Goal: Transaction & Acquisition: Purchase product/service

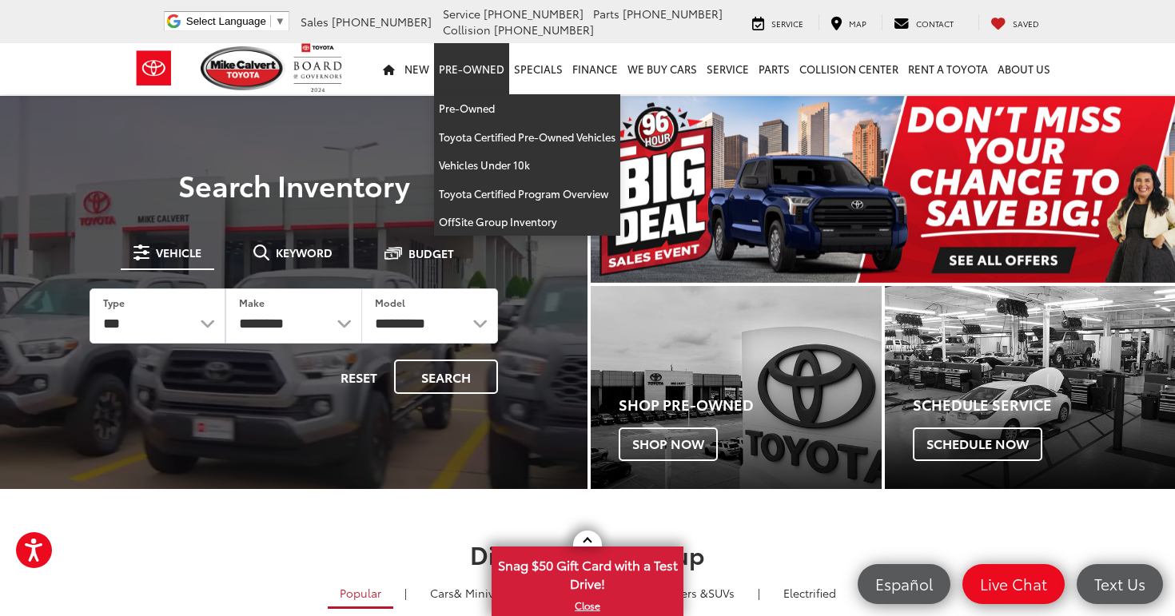
click at [494, 62] on link "Pre-Owned" at bounding box center [471, 68] width 75 height 51
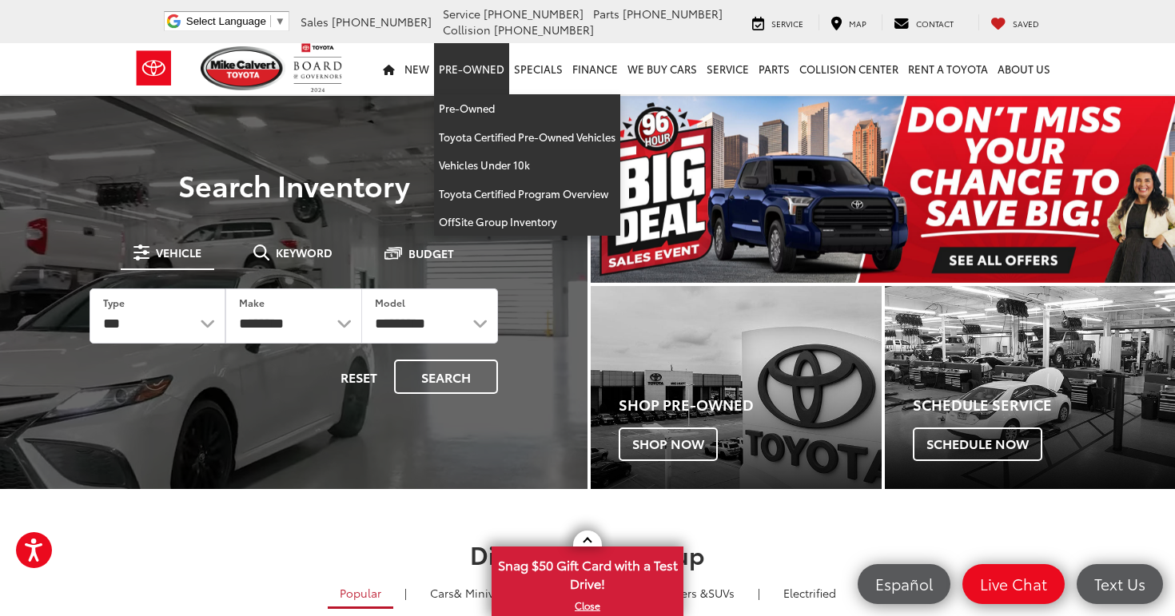
click at [485, 77] on link "Pre-Owned" at bounding box center [471, 68] width 75 height 51
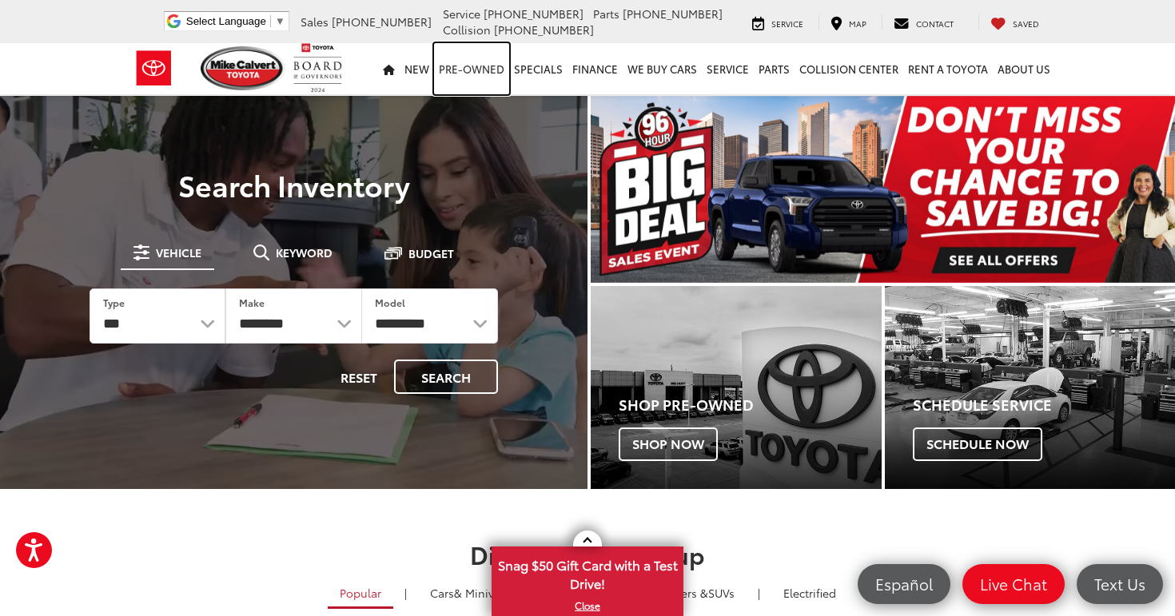
click at [484, 79] on link "Pre-Owned" at bounding box center [471, 68] width 75 height 51
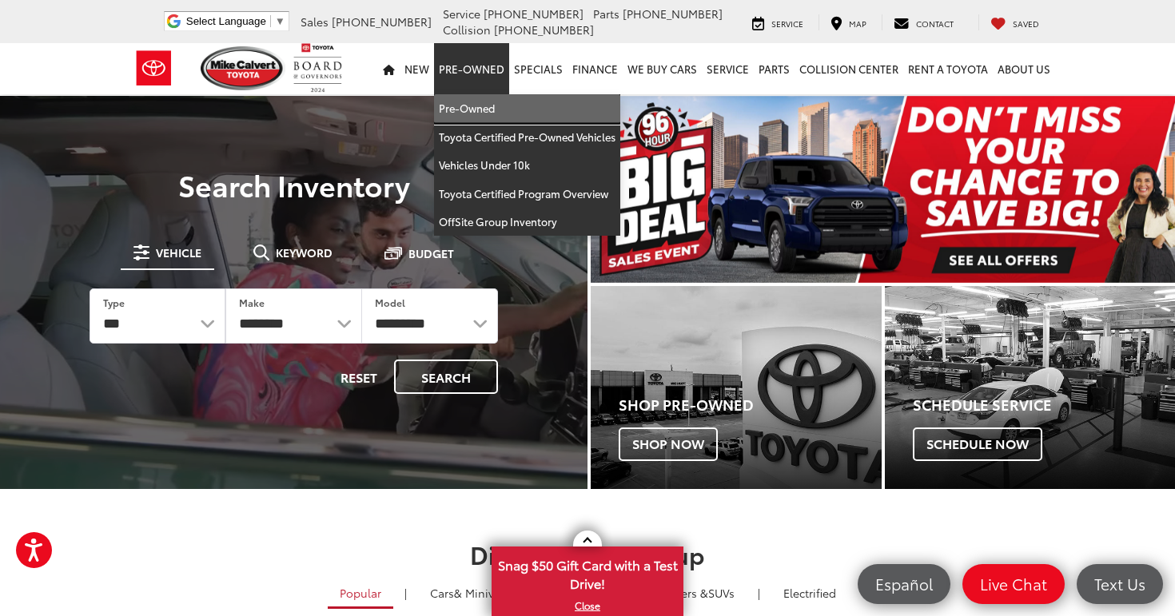
click at [484, 106] on link "Pre-Owned" at bounding box center [527, 108] width 186 height 29
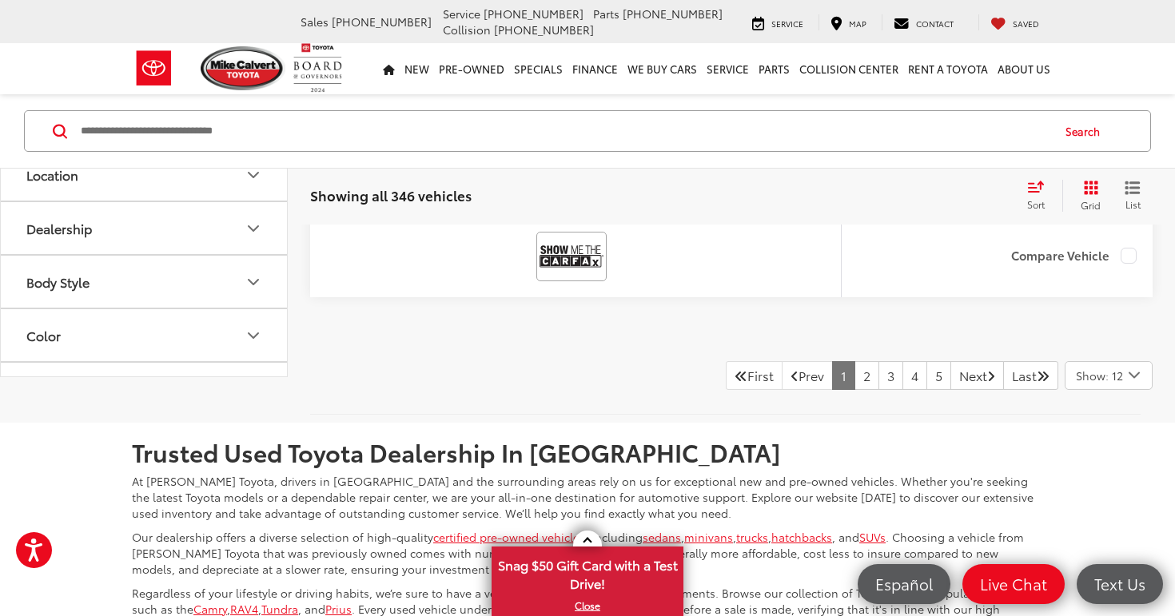
scroll to position [7494, 1]
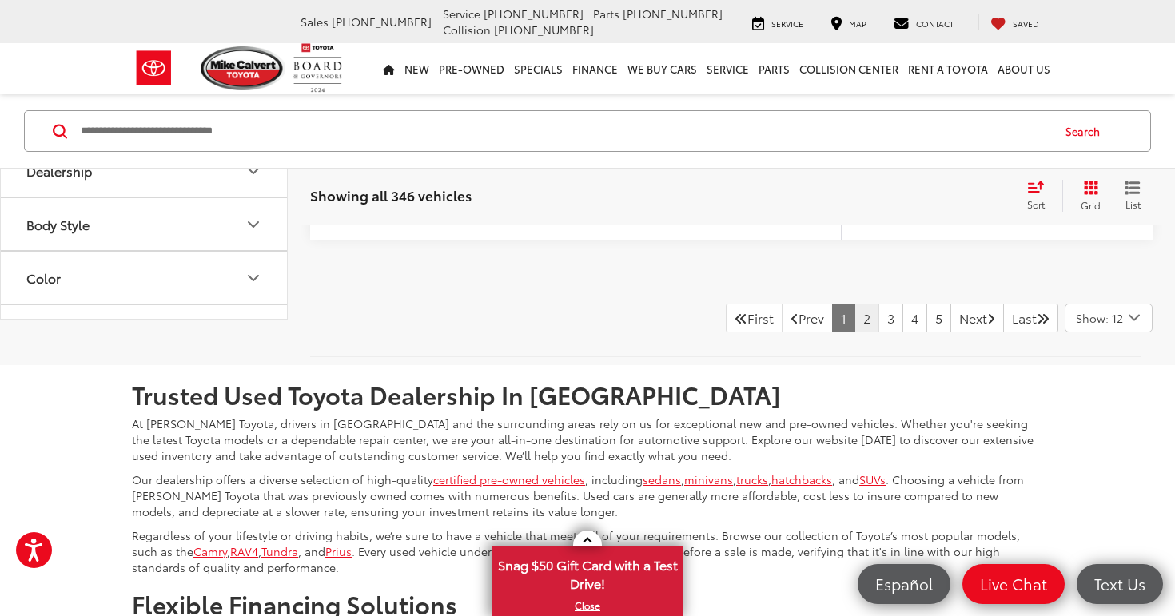
click at [854, 332] on link "2" at bounding box center [866, 318] width 25 height 29
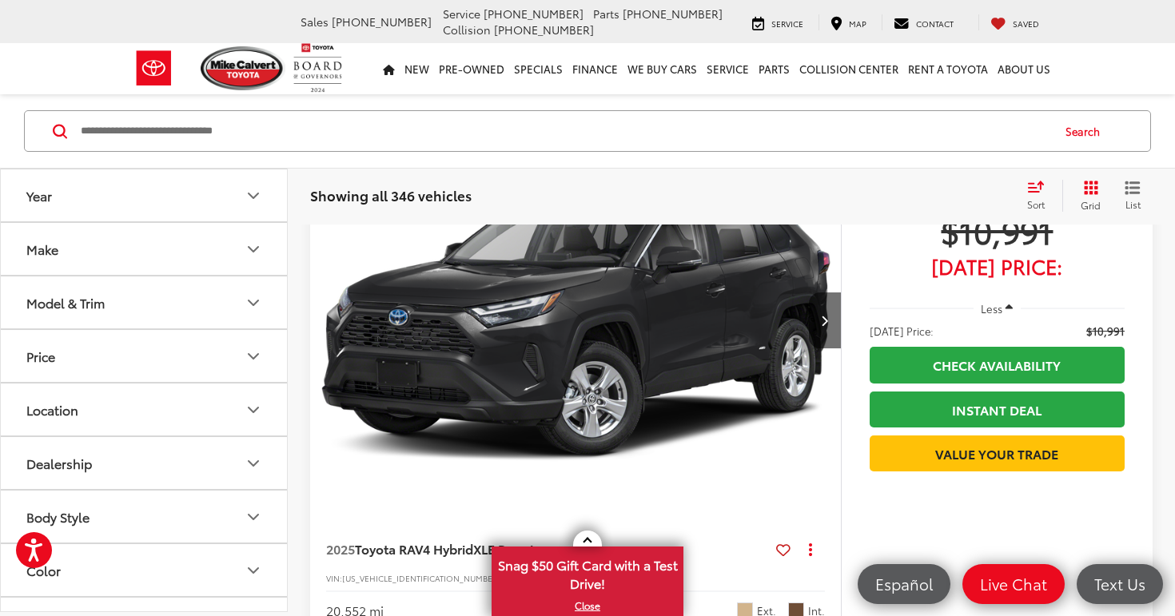
scroll to position [6065, 0]
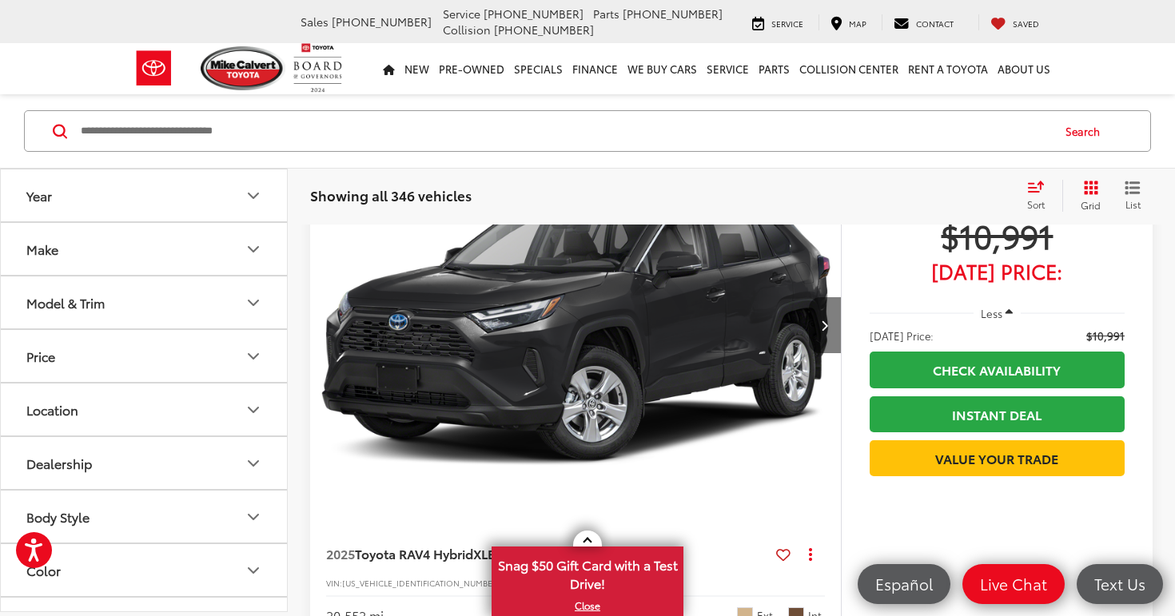
click at [817, 312] on button "Next image" at bounding box center [825, 325] width 32 height 56
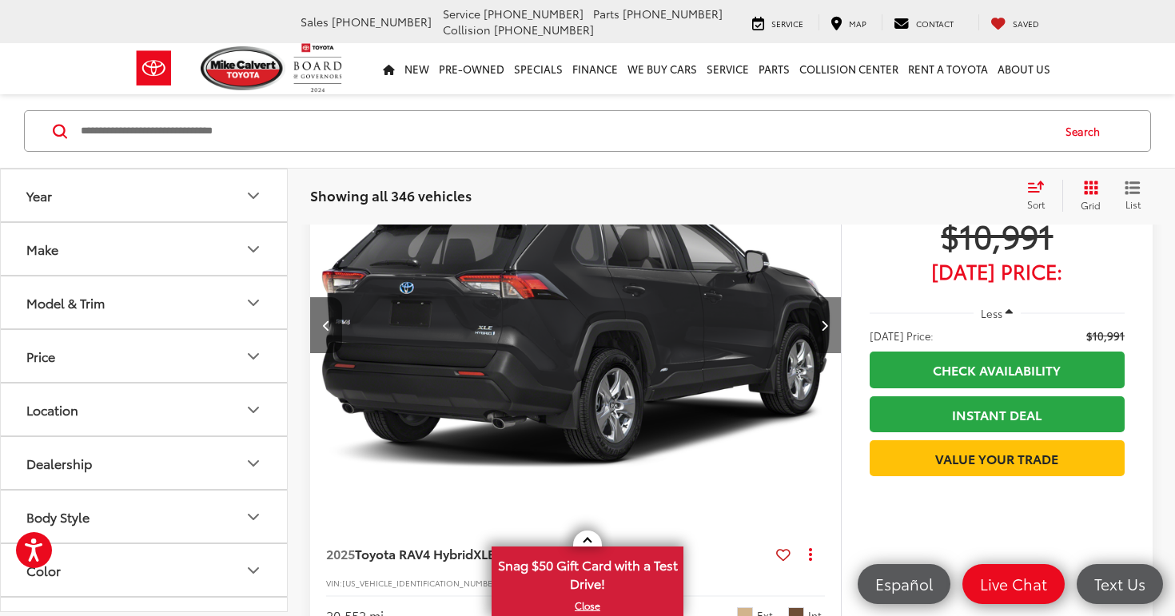
click at [822, 322] on icon "Next image" at bounding box center [824, 325] width 7 height 11
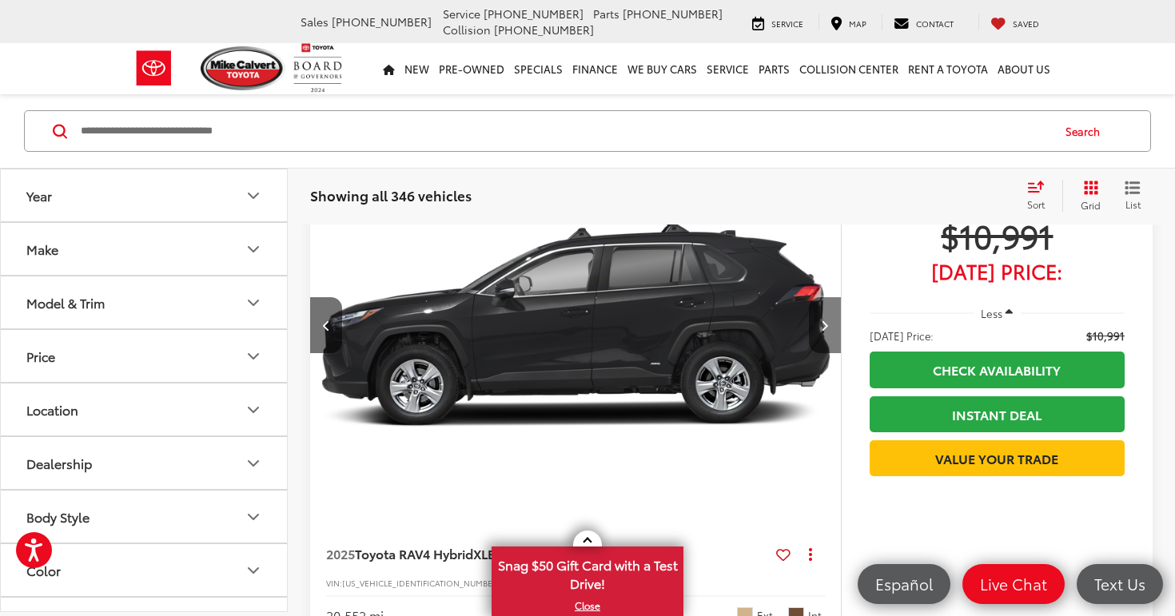
click at [822, 323] on icon "Next image" at bounding box center [824, 325] width 7 height 11
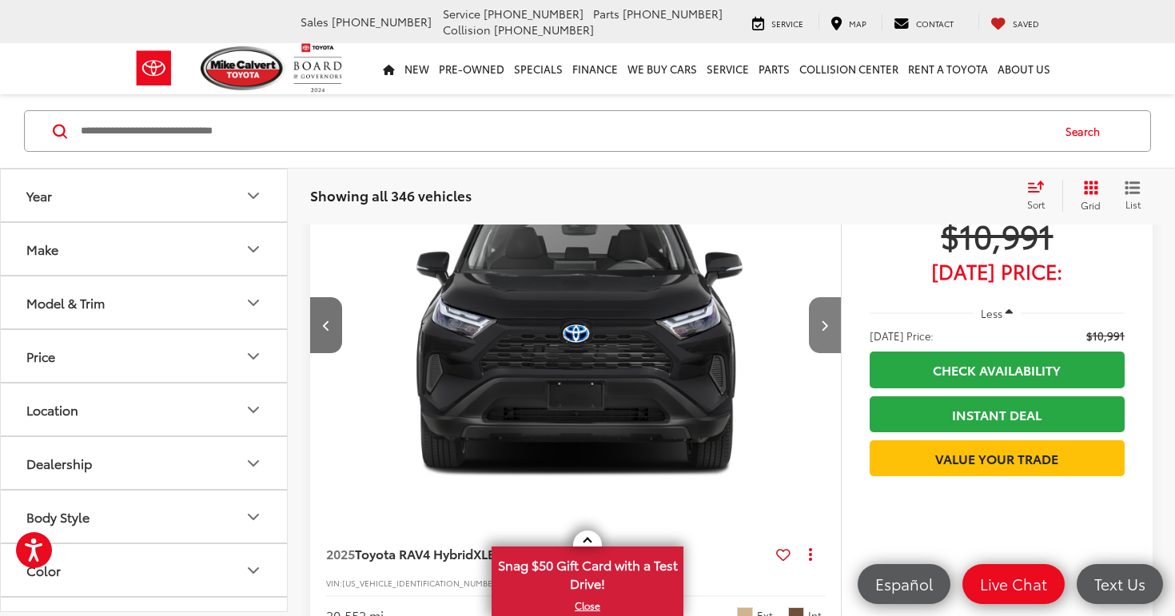
click at [822, 323] on icon "Next image" at bounding box center [824, 325] width 7 height 11
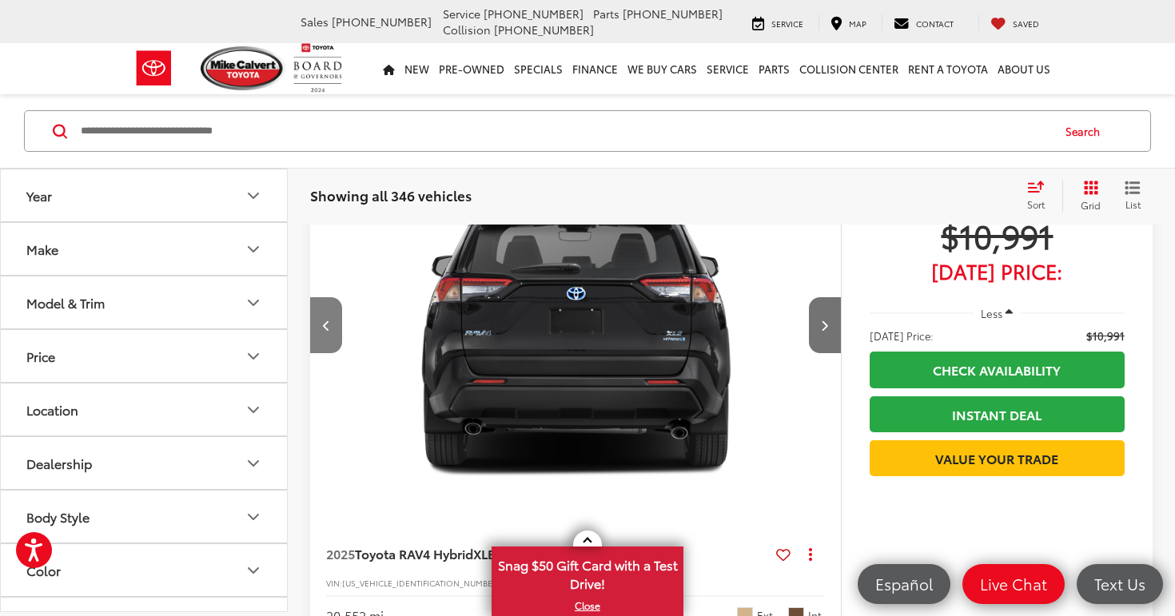
click at [333, 332] on button "Previous image" at bounding box center [326, 325] width 32 height 56
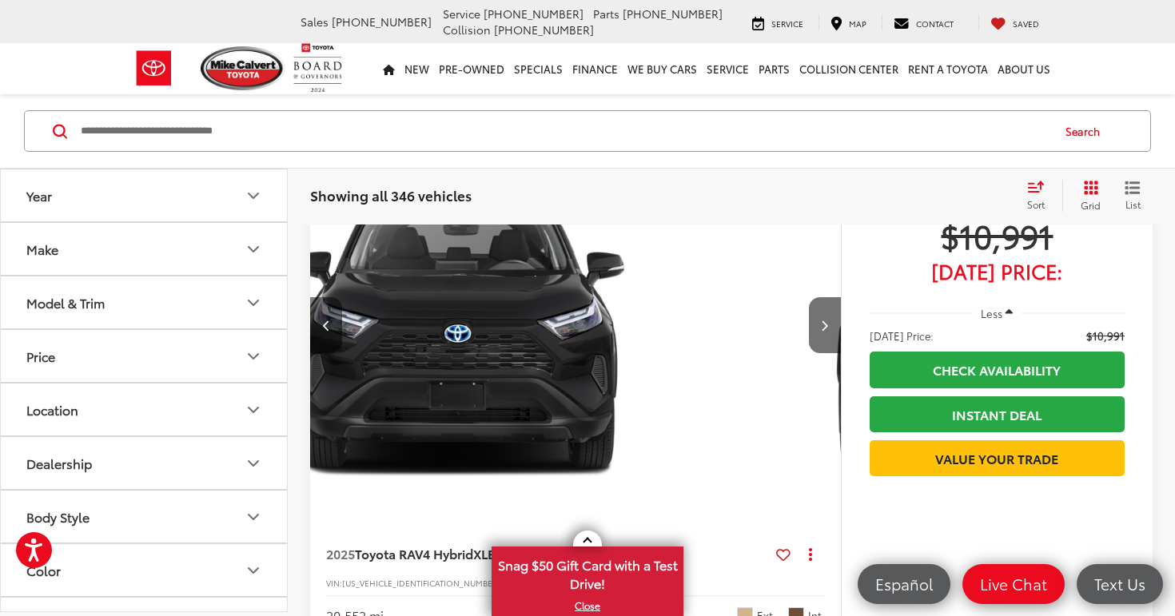
click at [333, 332] on button "Previous image" at bounding box center [326, 325] width 32 height 56
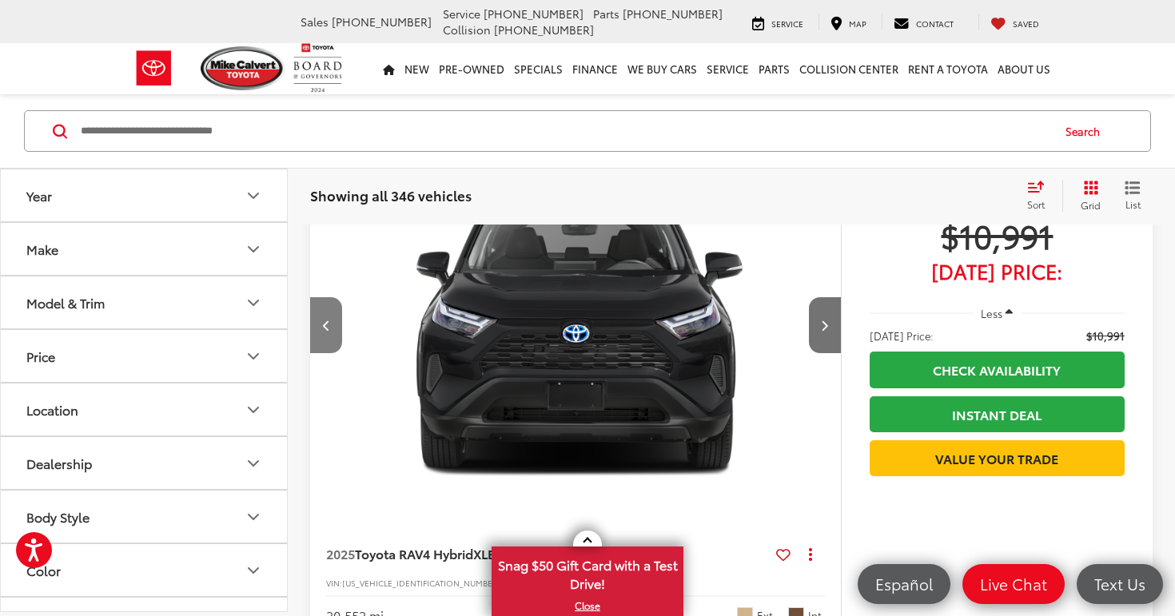
click at [333, 332] on button "Previous image" at bounding box center [326, 325] width 32 height 56
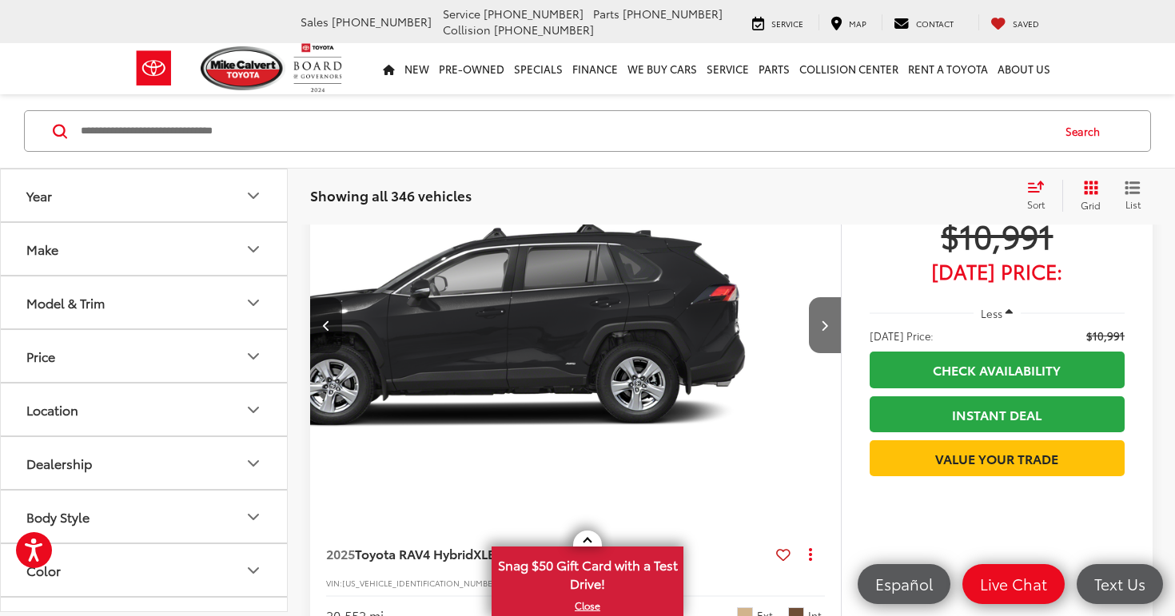
click at [333, 332] on button "Previous image" at bounding box center [326, 325] width 32 height 56
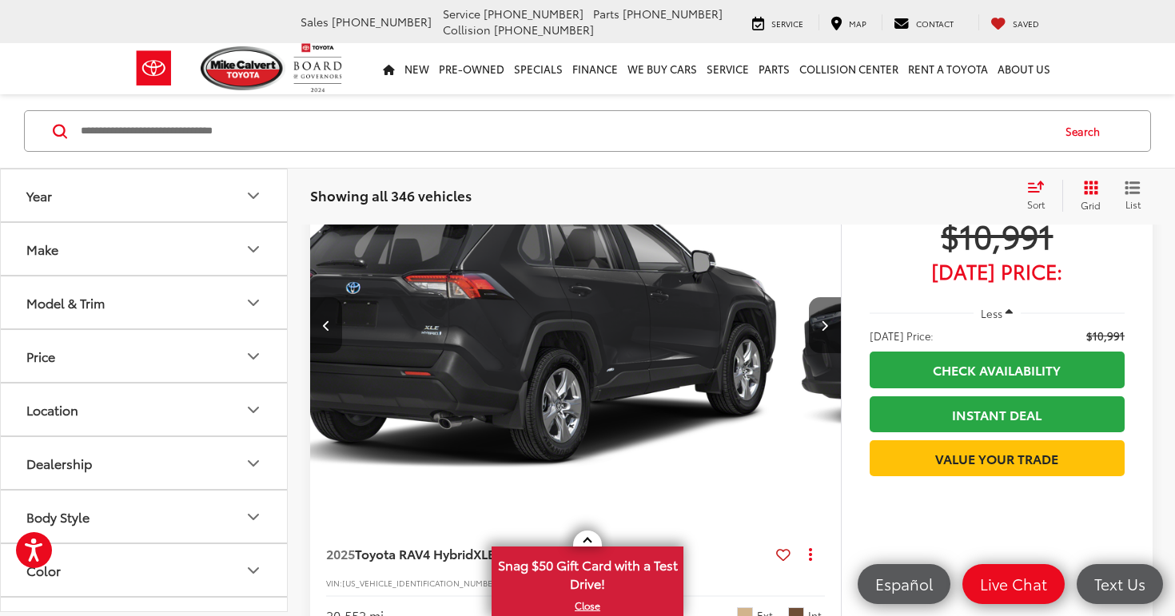
click at [333, 332] on button "Previous image" at bounding box center [326, 325] width 32 height 56
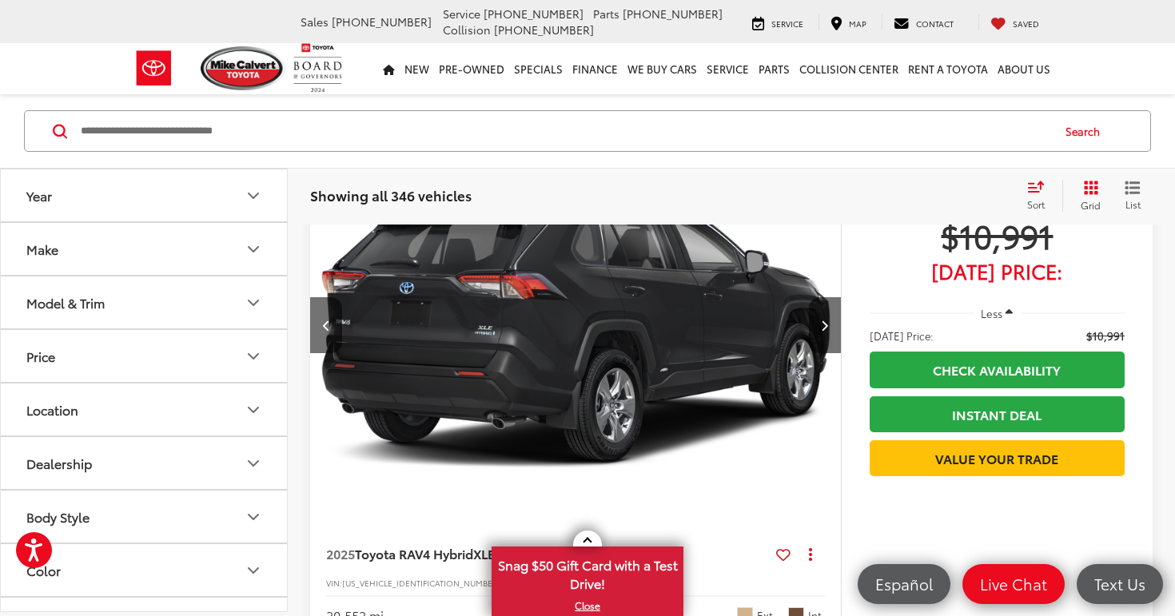
click at [333, 332] on button "Previous image" at bounding box center [326, 325] width 32 height 56
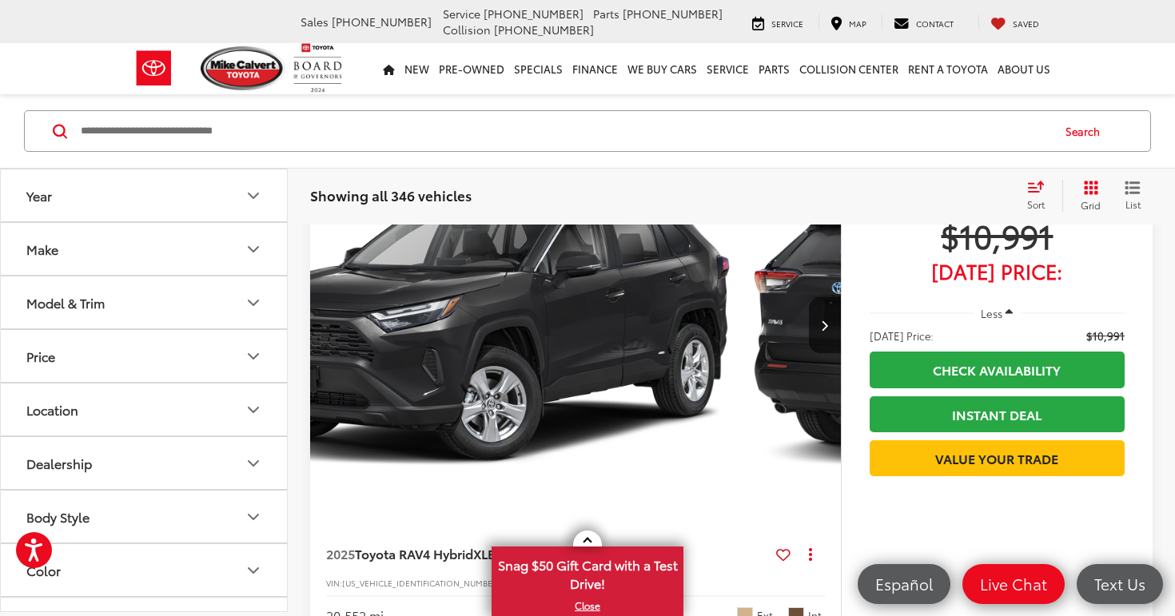
scroll to position [0, 0]
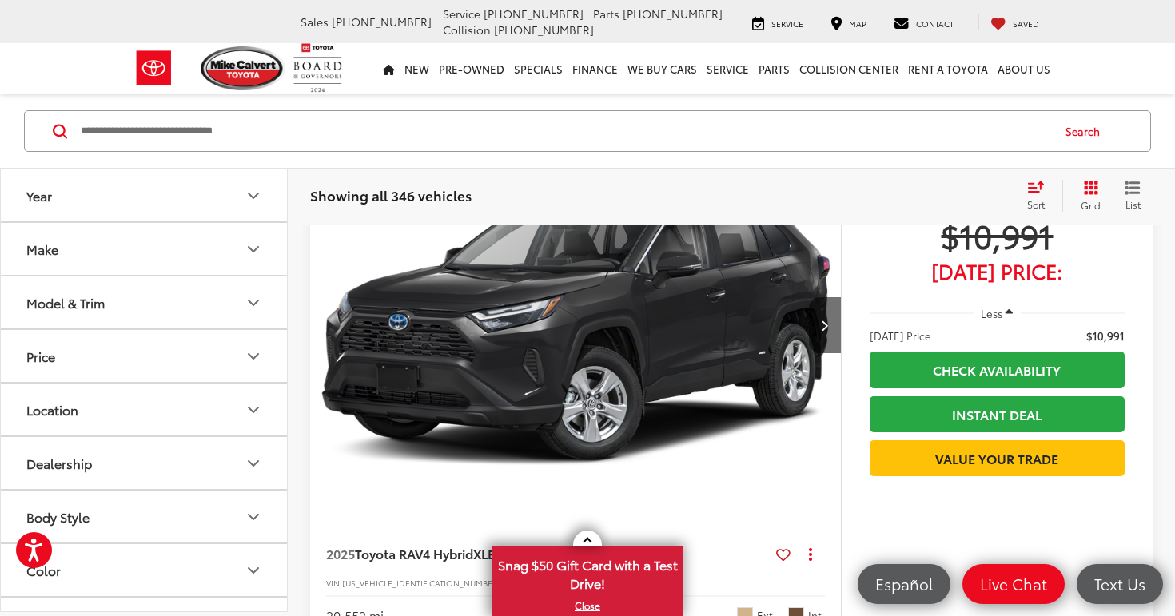
click at [333, 332] on img "2025 Toyota RAV4 Hybrid XLE Premium 0" at bounding box center [575, 325] width 533 height 400
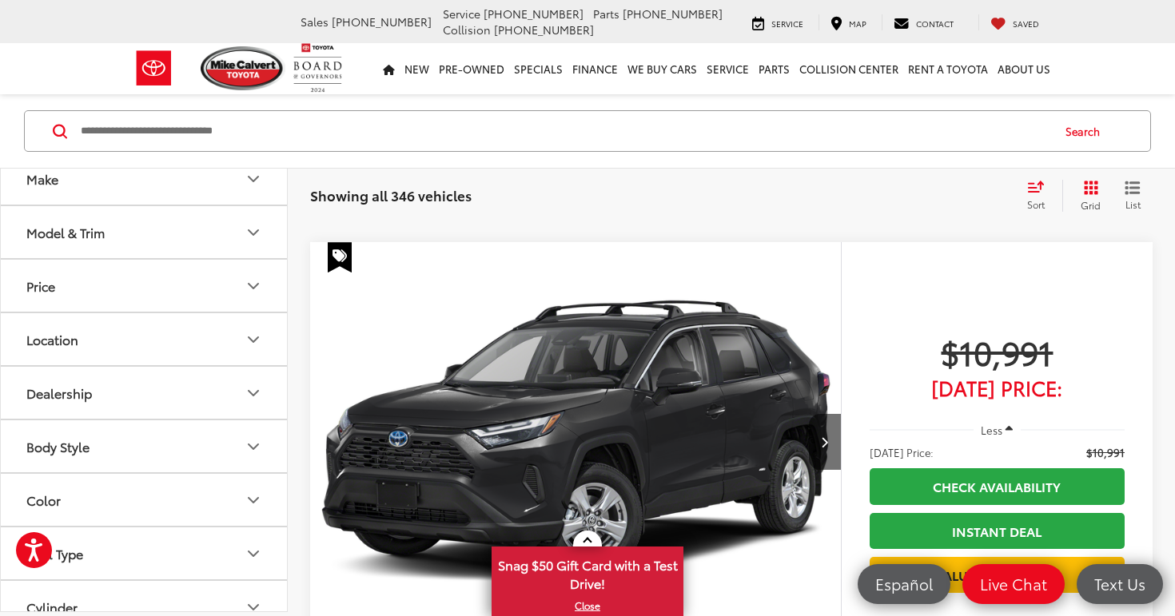
scroll to position [5949, 0]
click at [816, 424] on button "Next image" at bounding box center [825, 441] width 32 height 56
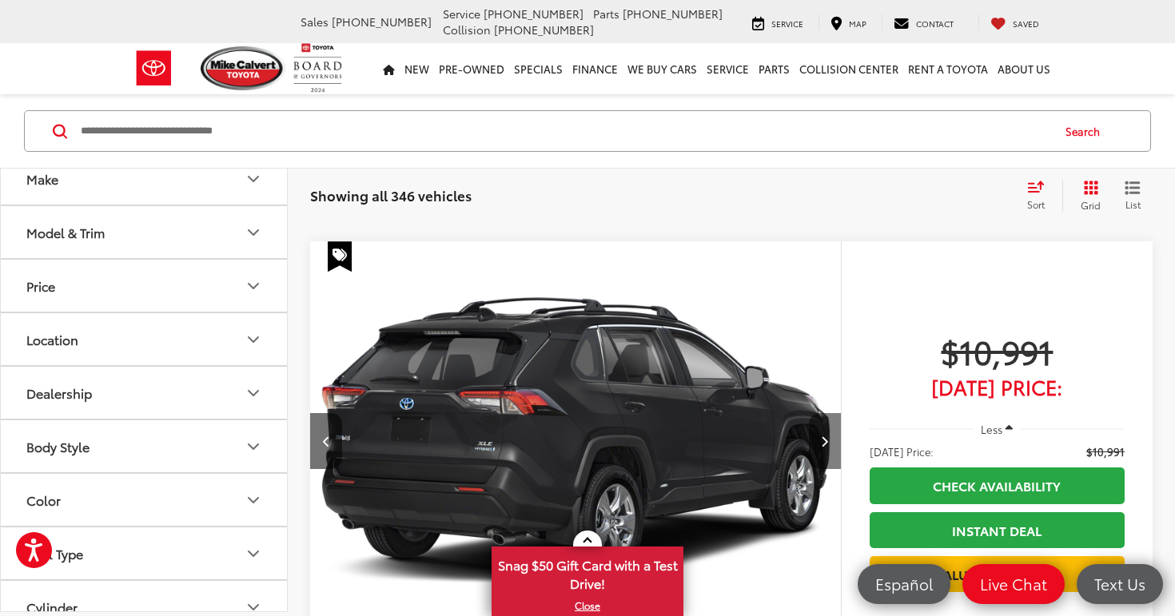
click at [821, 435] on icon "Next image" at bounding box center [824, 440] width 7 height 11
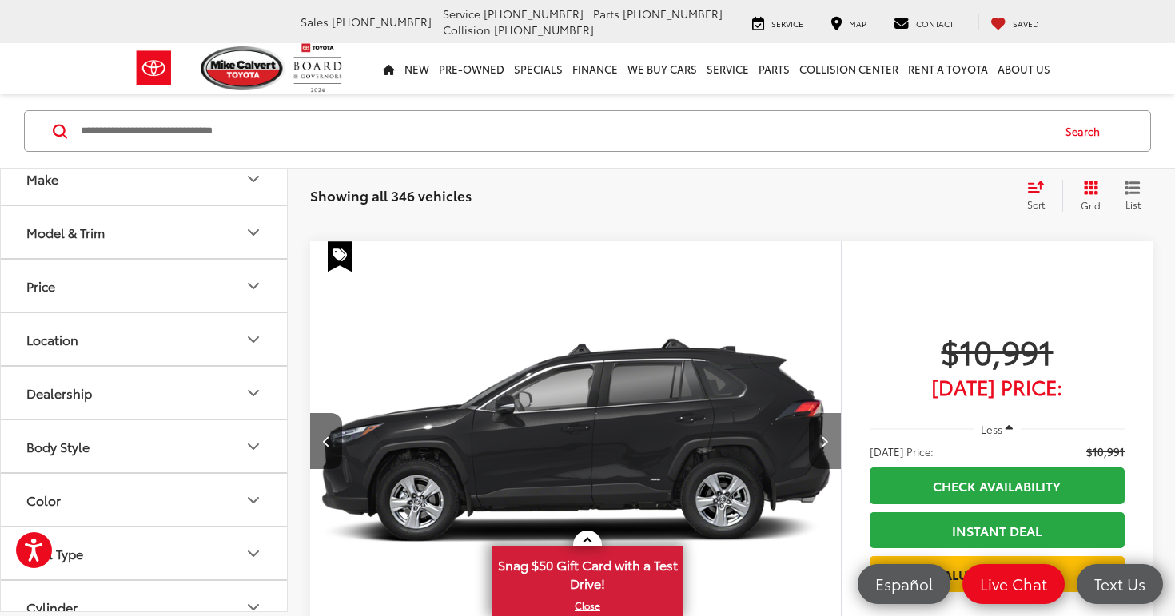
click at [821, 435] on icon "Next image" at bounding box center [824, 440] width 7 height 11
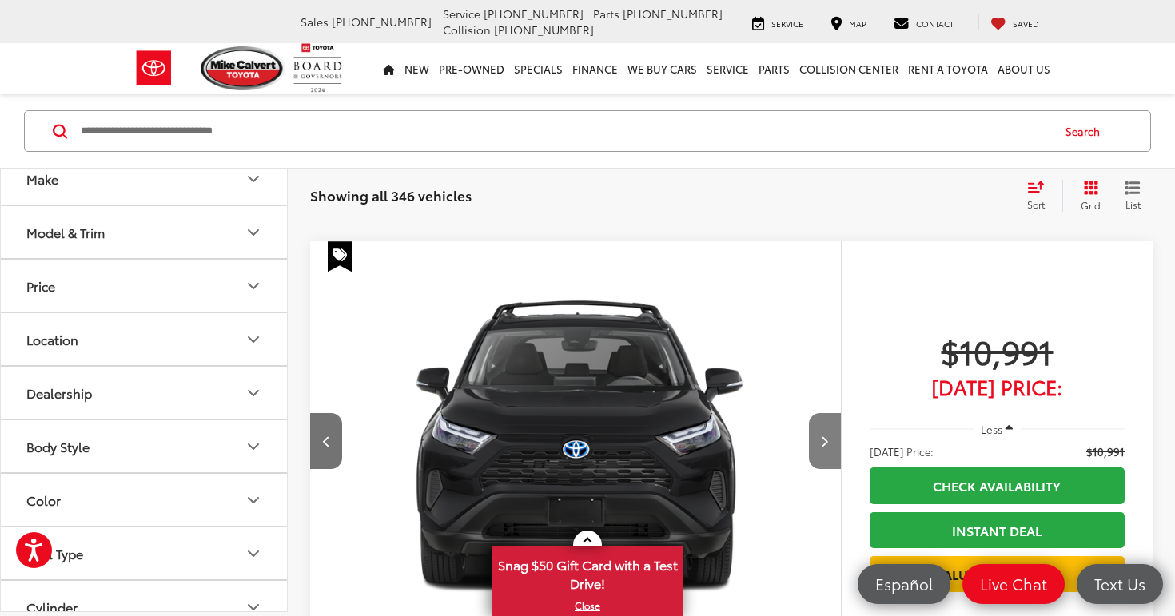
click at [821, 435] on icon "Next image" at bounding box center [824, 440] width 7 height 11
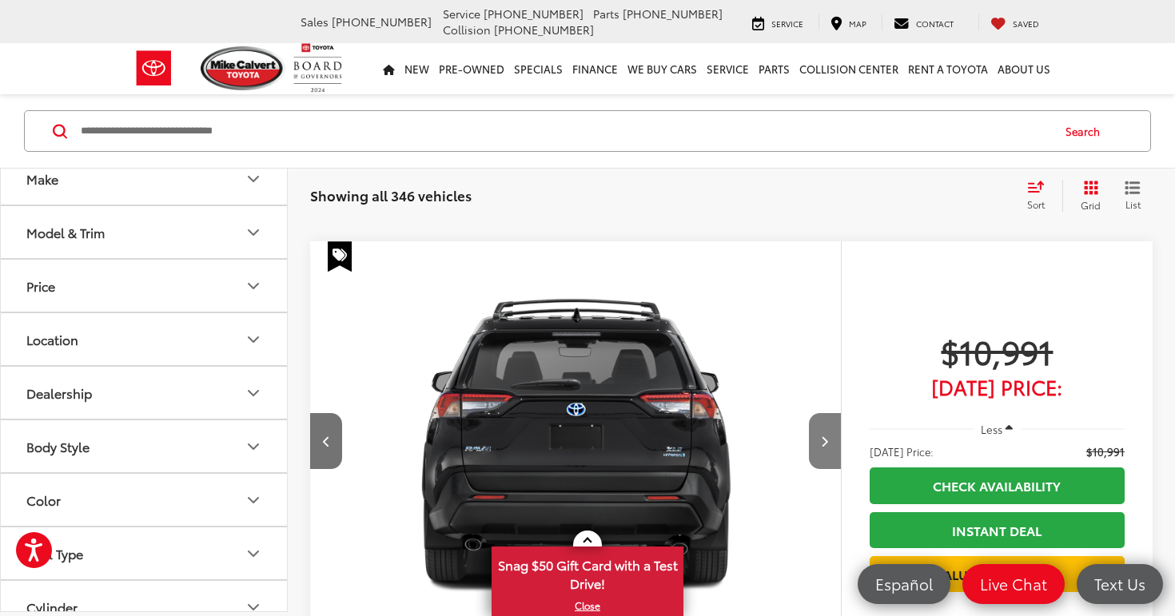
click at [821, 435] on icon "Next image" at bounding box center [824, 440] width 7 height 11
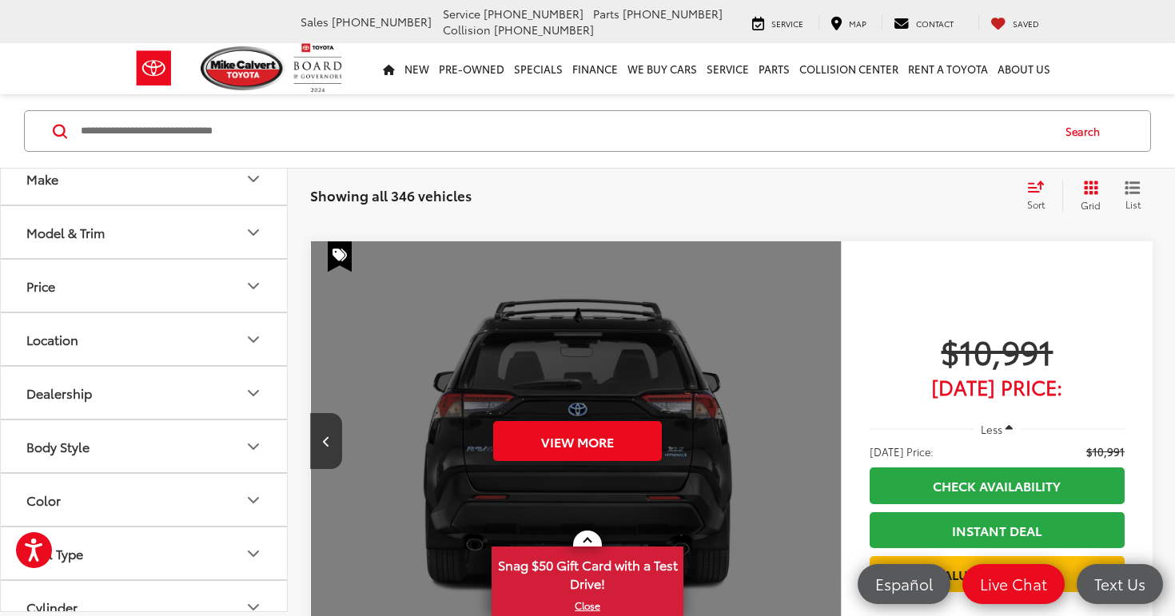
scroll to position [0, 2665]
click at [821, 431] on div "View More" at bounding box center [575, 441] width 533 height 400
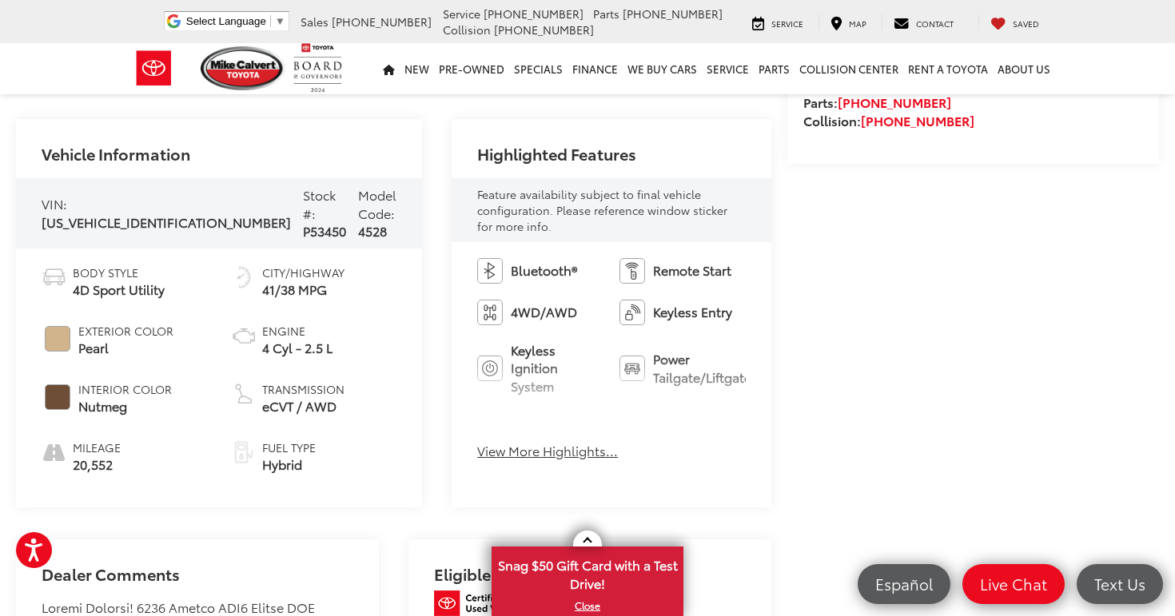
scroll to position [543, 0]
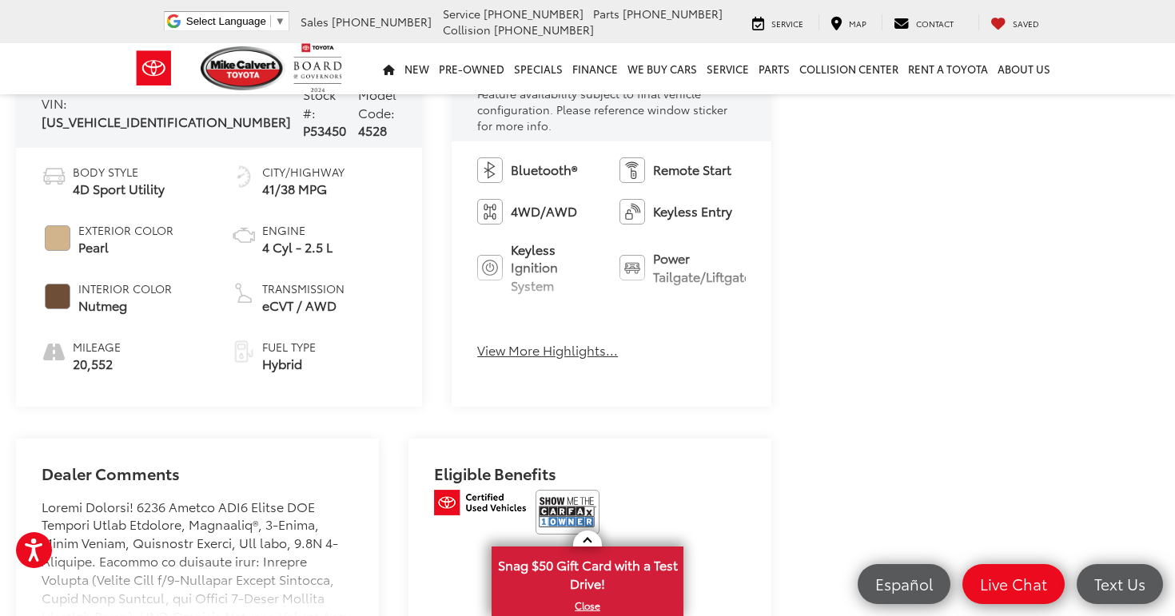
scroll to position [679, 0]
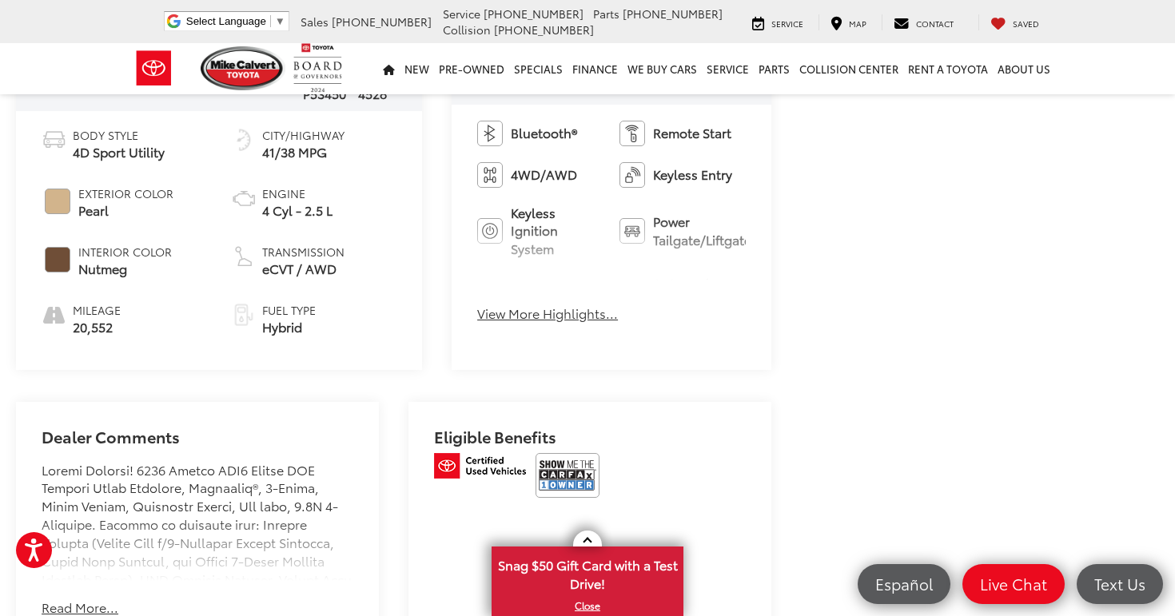
click at [498, 304] on button "View More Highlights..." at bounding box center [547, 313] width 141 height 18
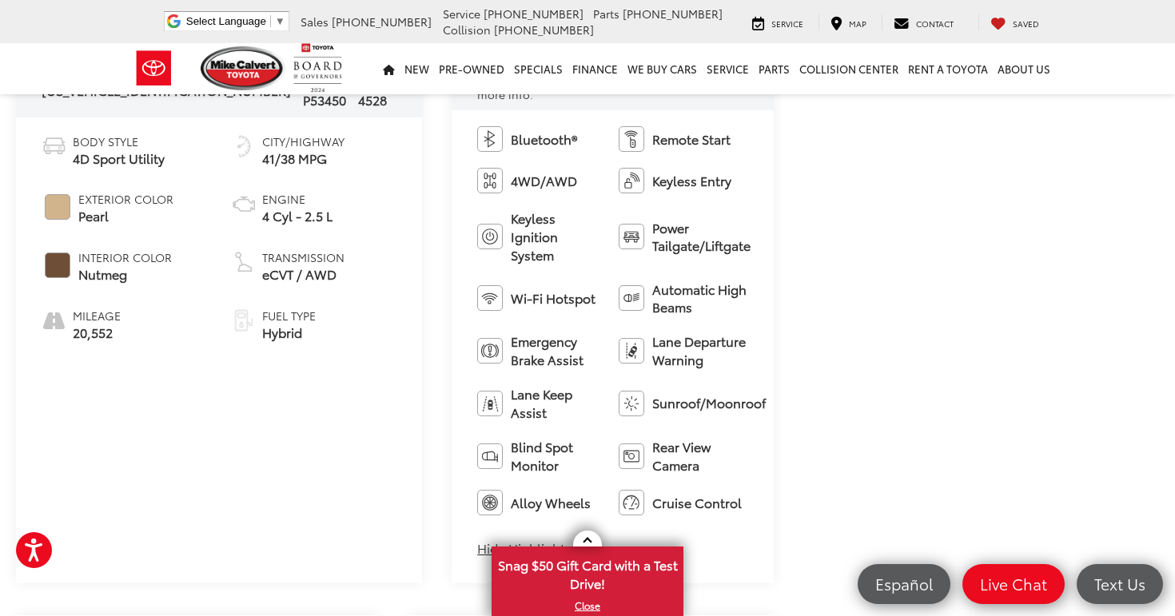
scroll to position [475, 0]
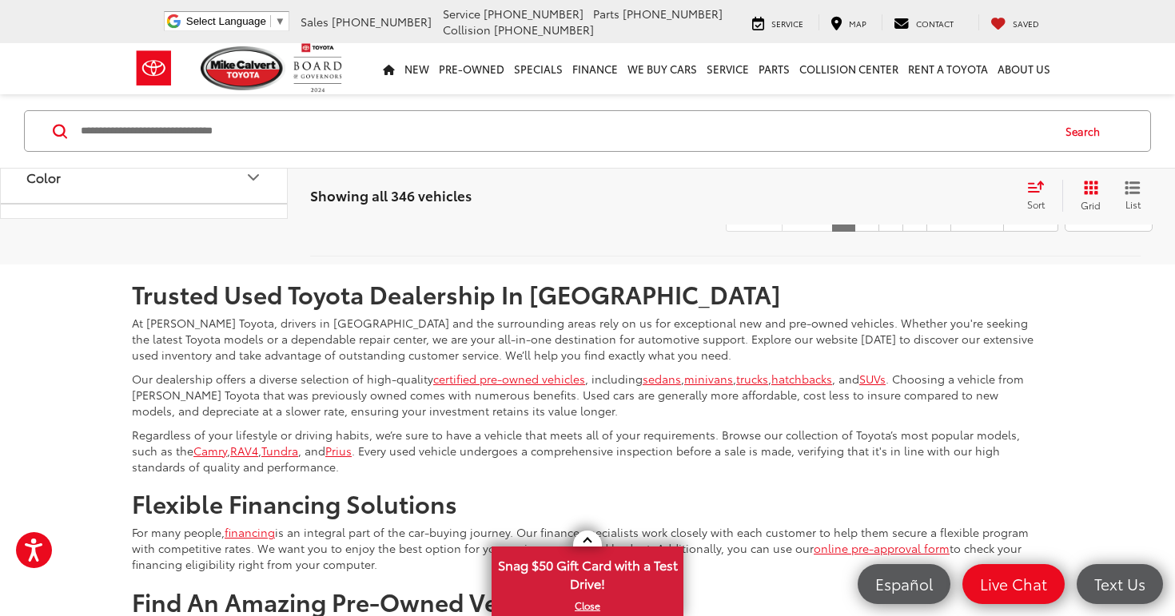
scroll to position [7763, 0]
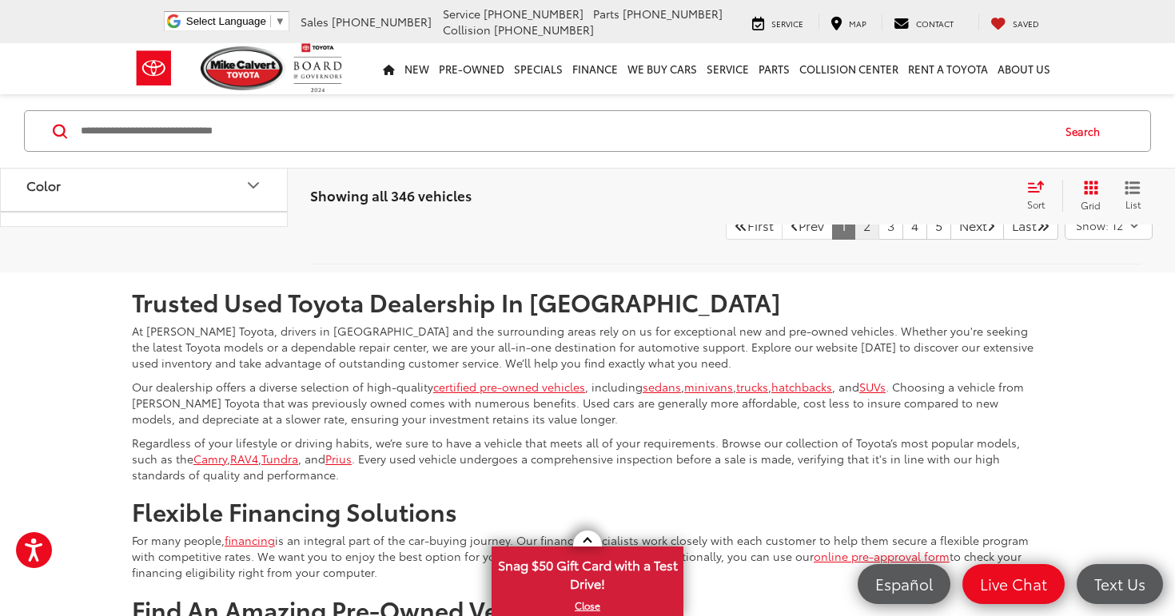
click at [854, 240] on link "2" at bounding box center [866, 225] width 25 height 29
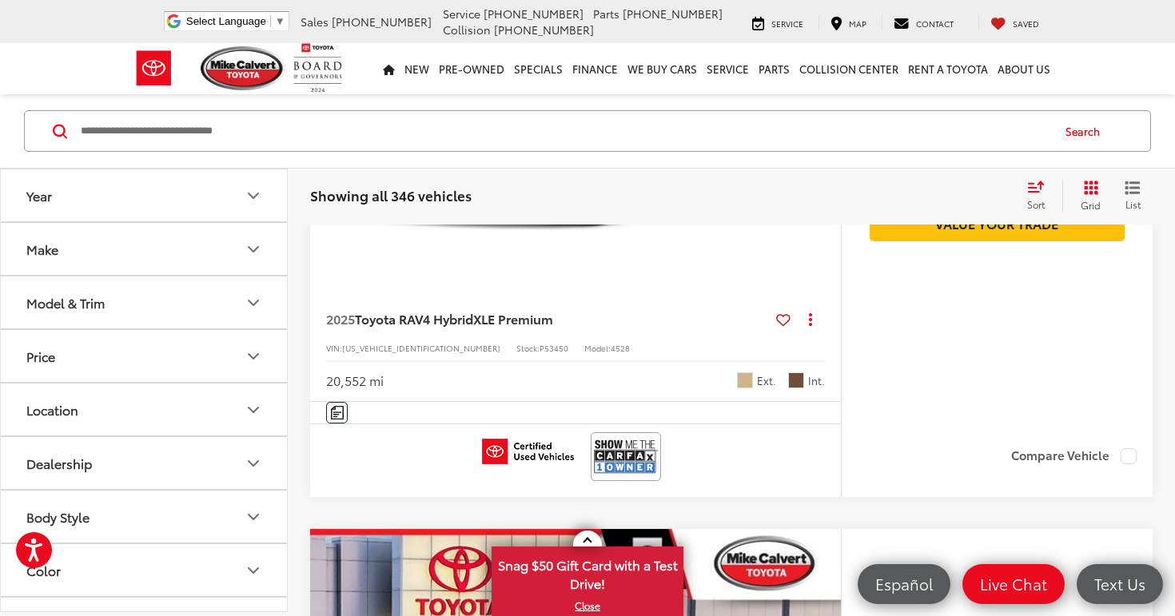
scroll to position [6295, 1]
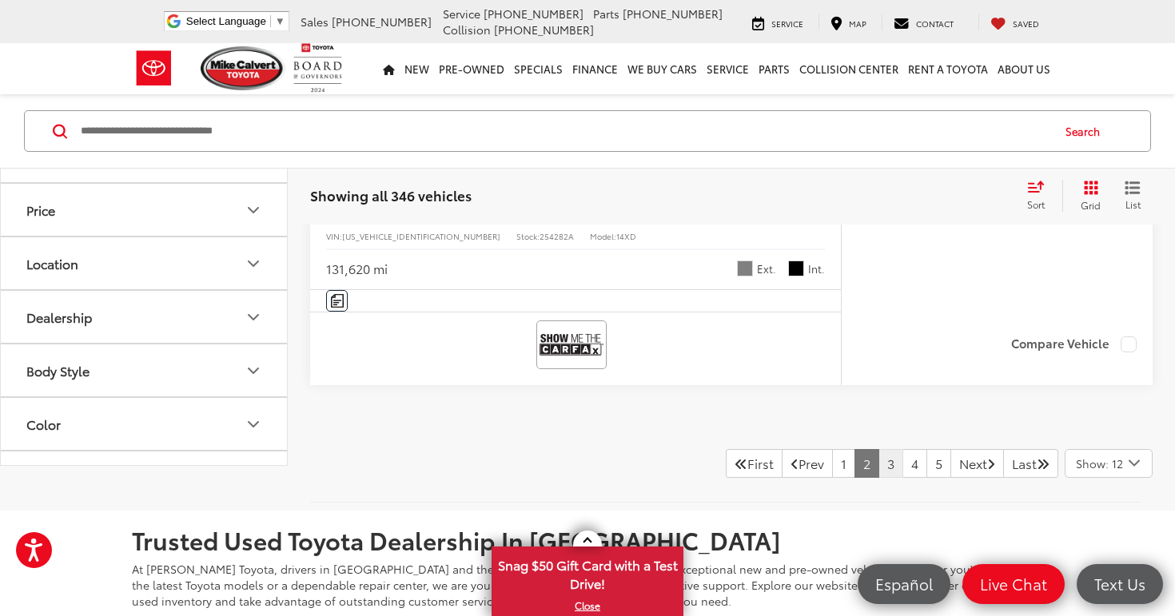
click at [878, 463] on link "3" at bounding box center [890, 463] width 25 height 29
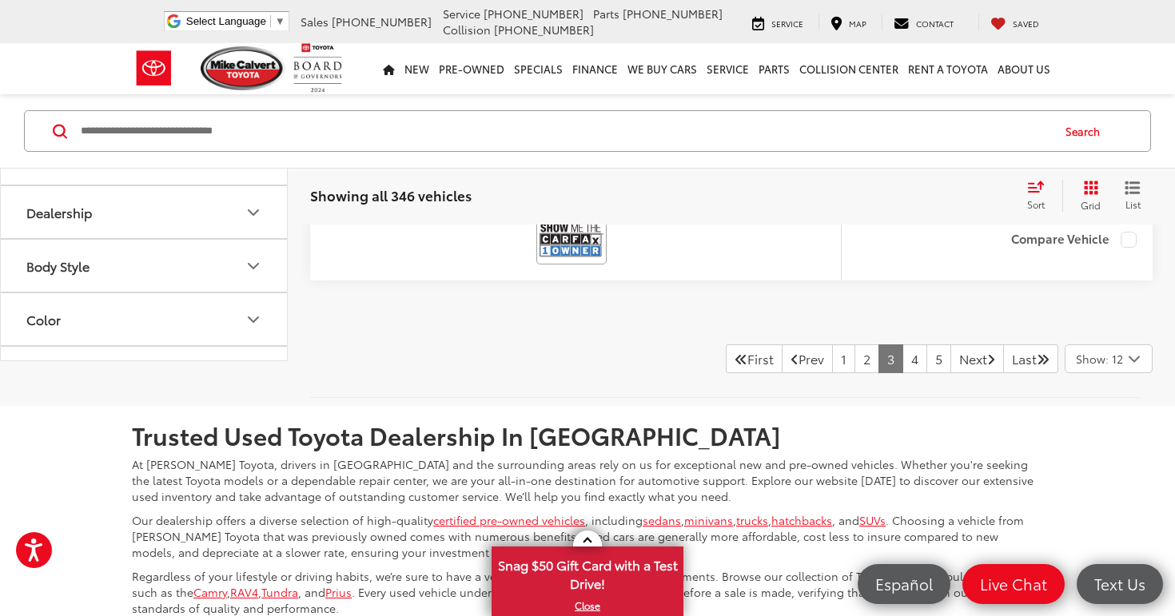
scroll to position [7789, 0]
